Goal: Transaction & Acquisition: Purchase product/service

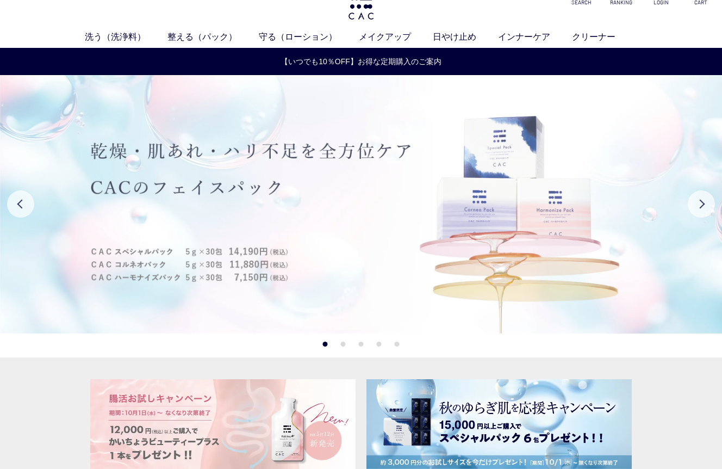
scroll to position [23, 0]
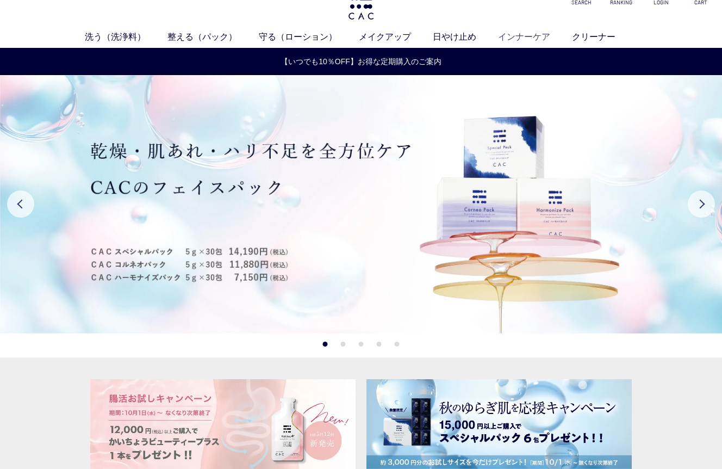
click at [524, 35] on link "インナーケア" at bounding box center [535, 36] width 74 height 13
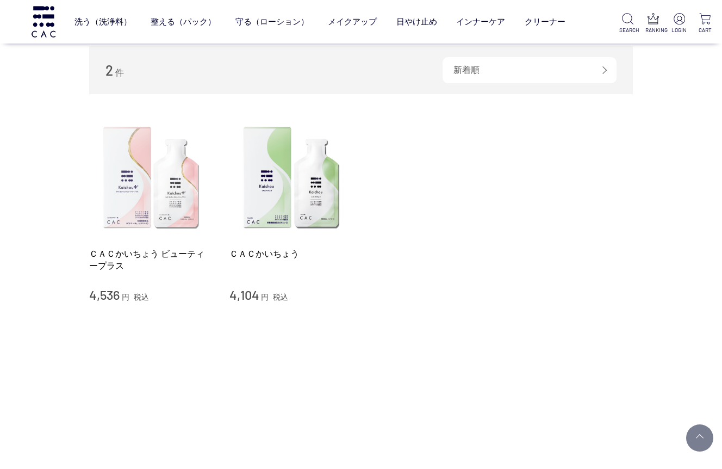
scroll to position [109, 0]
click at [172, 220] on img at bounding box center [151, 179] width 124 height 124
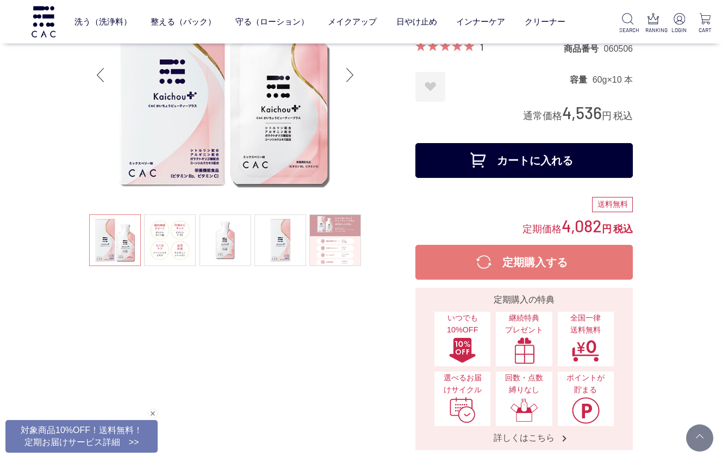
scroll to position [119, 0]
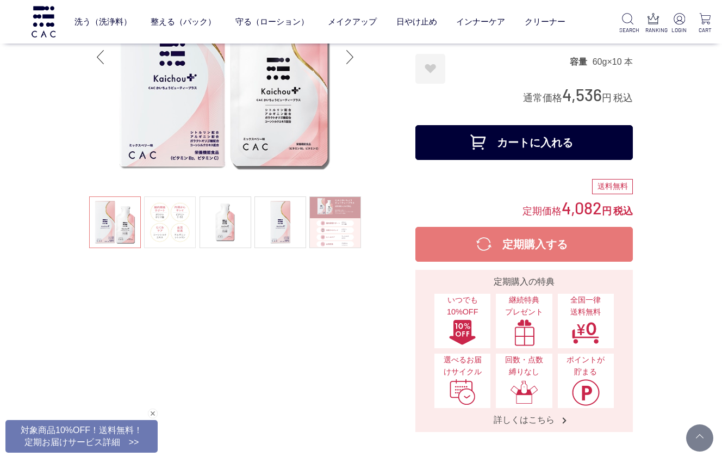
click at [166, 228] on link at bounding box center [170, 222] width 52 height 52
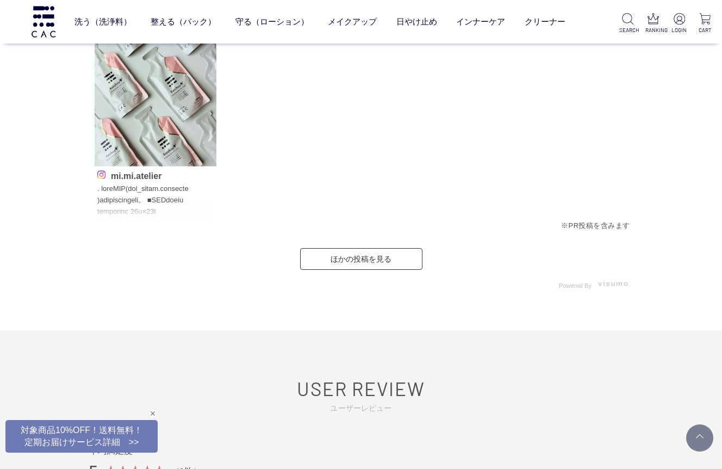
scroll to position [3969, 0]
click at [132, 208] on p at bounding box center [155, 200] width 116 height 35
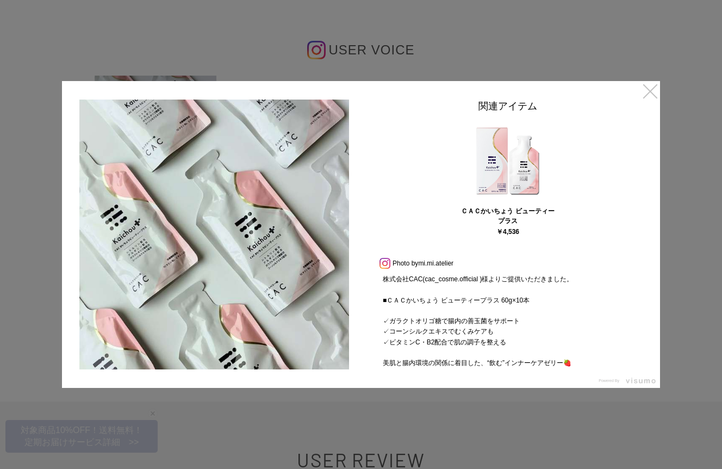
click at [647, 89] on link "×" at bounding box center [651, 91] width 20 height 20
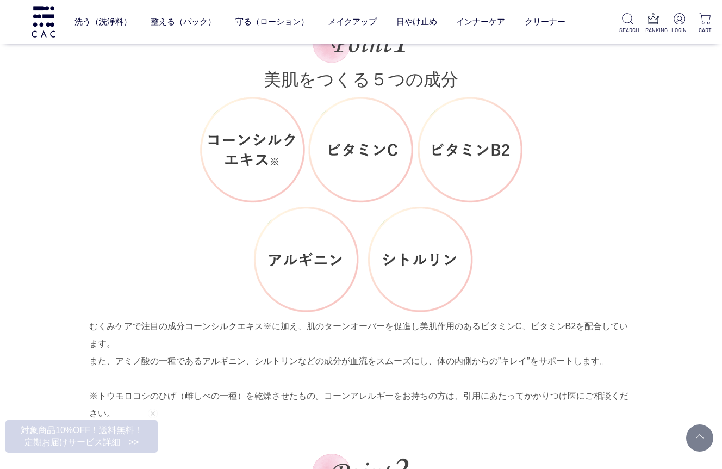
scroll to position [1884, 0]
